Goal: Transaction & Acquisition: Purchase product/service

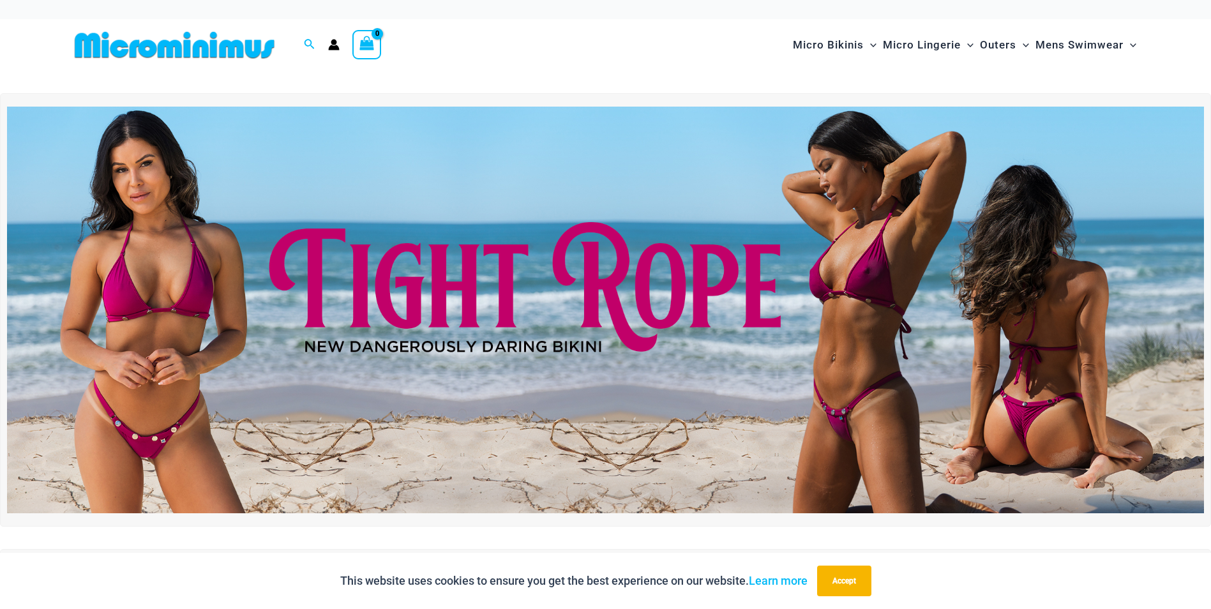
click at [424, 289] on img at bounding box center [605, 310] width 1197 height 407
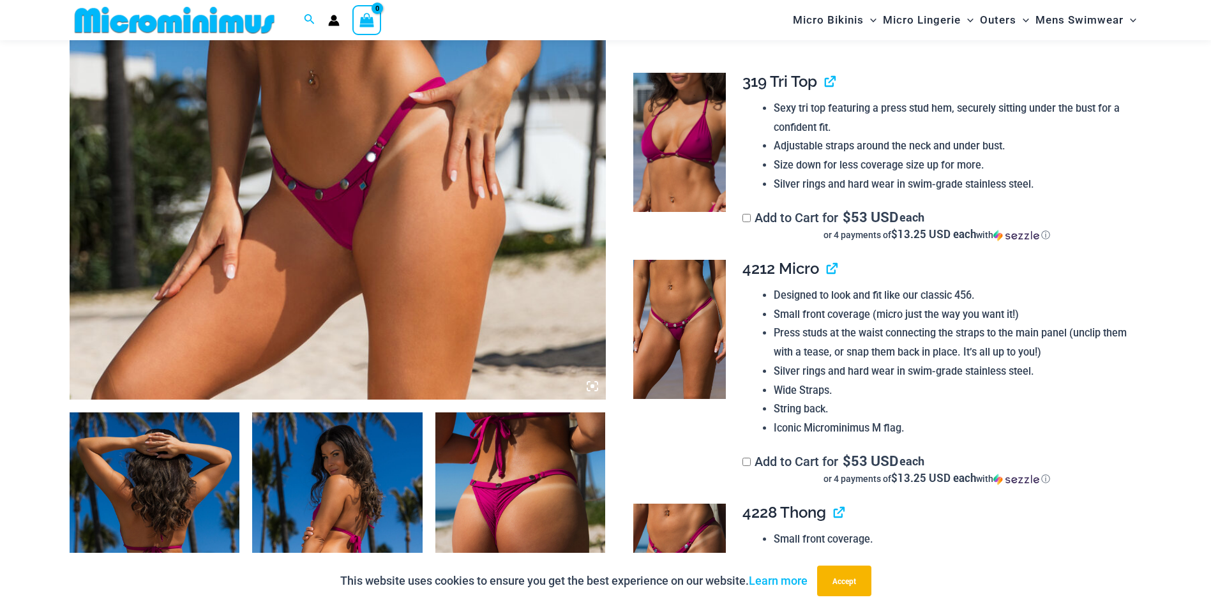
scroll to position [1054, 0]
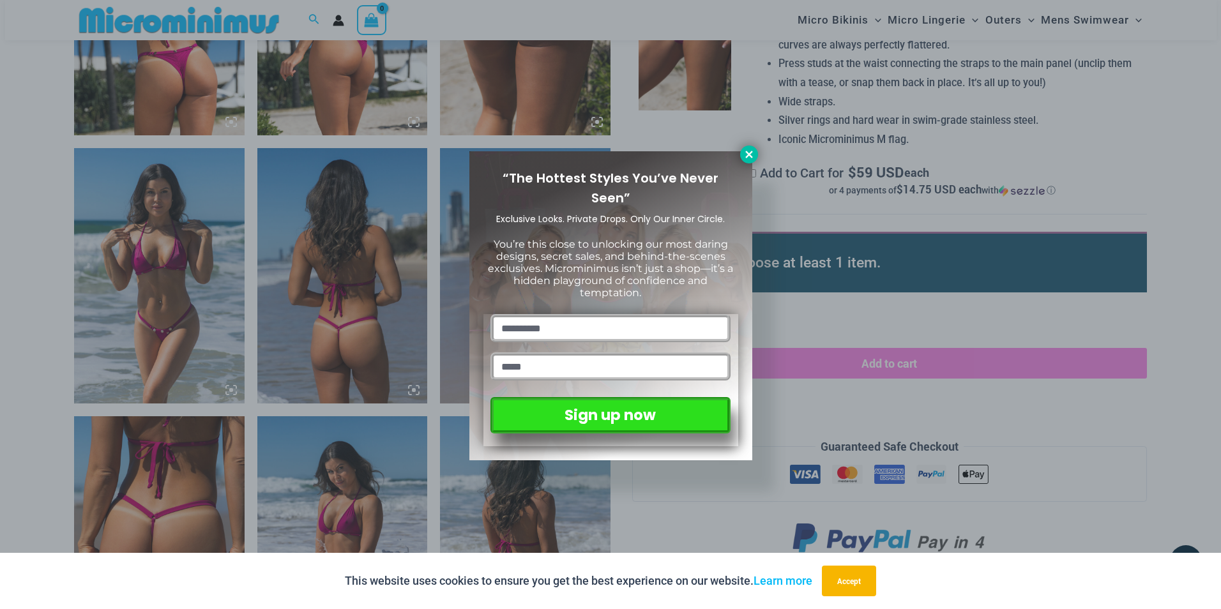
click at [749, 153] on icon at bounding box center [748, 154] width 11 height 11
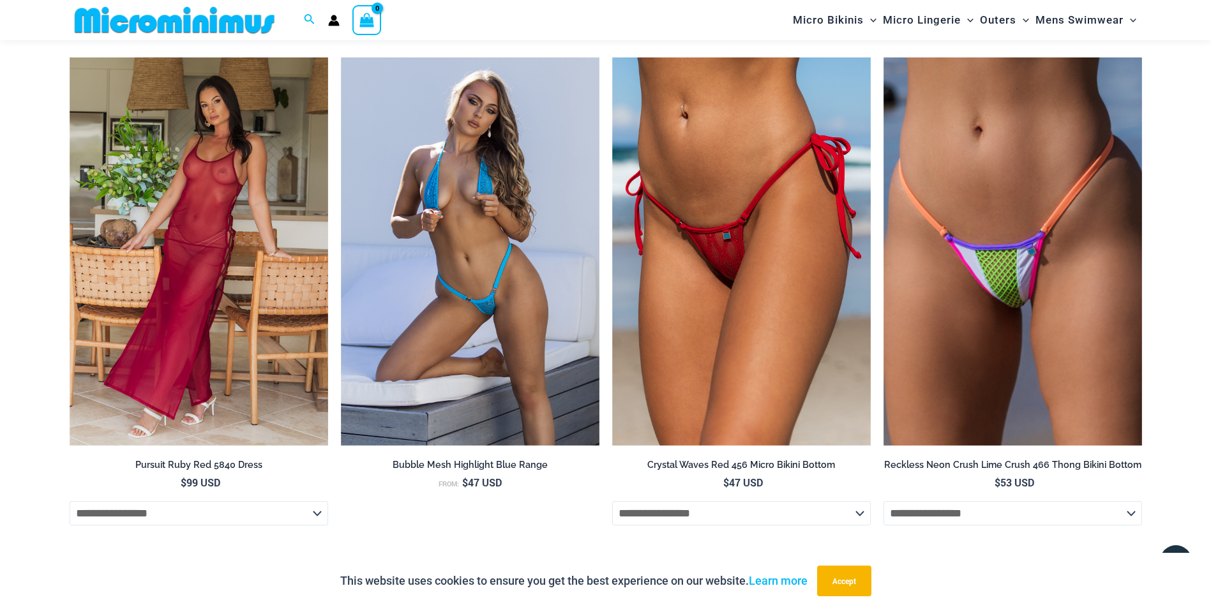
scroll to position [2979, 0]
